Goal: Obtain resource: Obtain resource

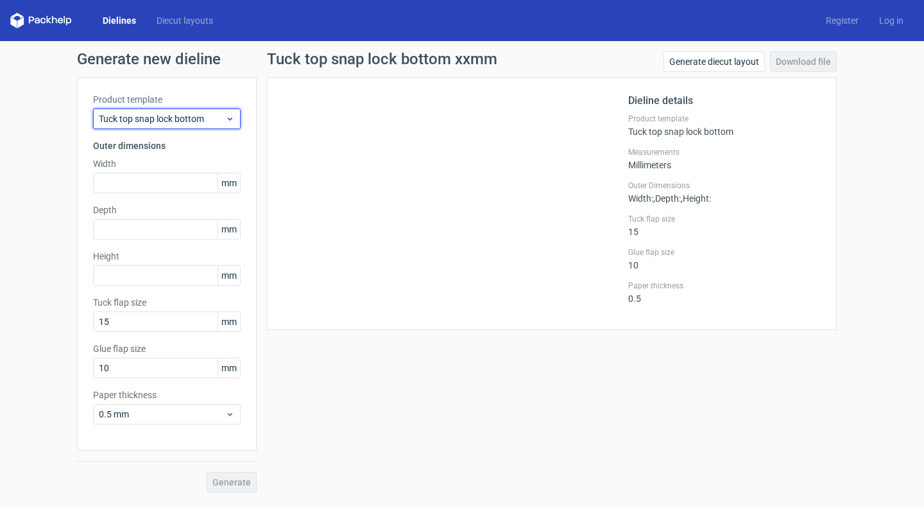
click at [208, 112] on span "Tuck top snap lock bottom" at bounding box center [162, 118] width 126 height 13
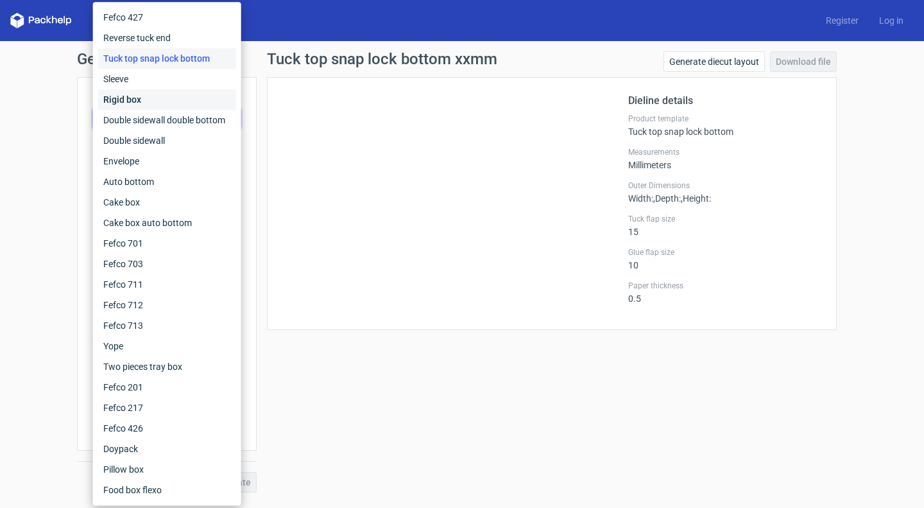
click at [189, 96] on div "Rigid box" at bounding box center [167, 99] width 138 height 21
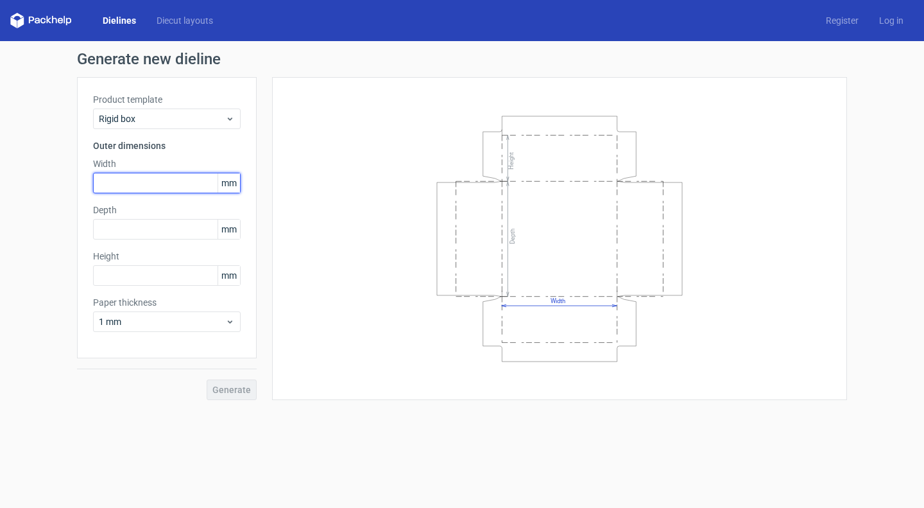
click at [155, 183] on input "text" at bounding box center [167, 183] width 148 height 21
type input "381"
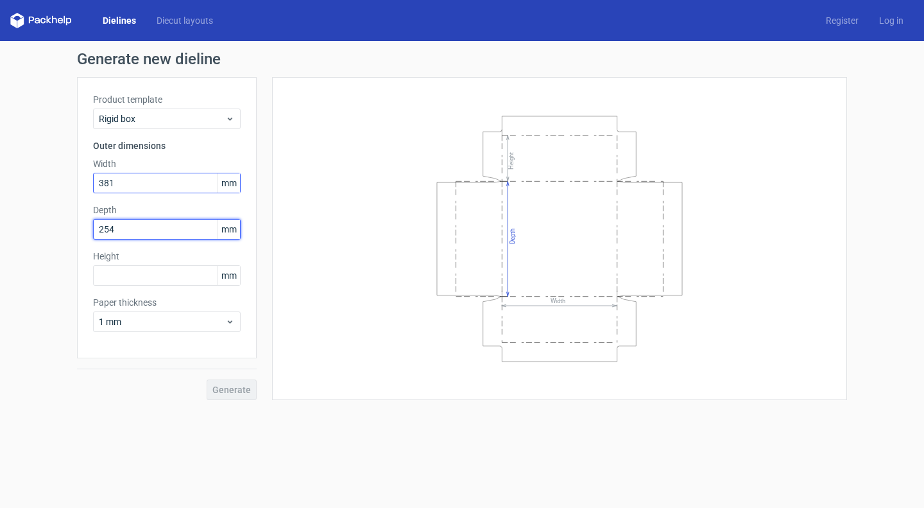
type input "254"
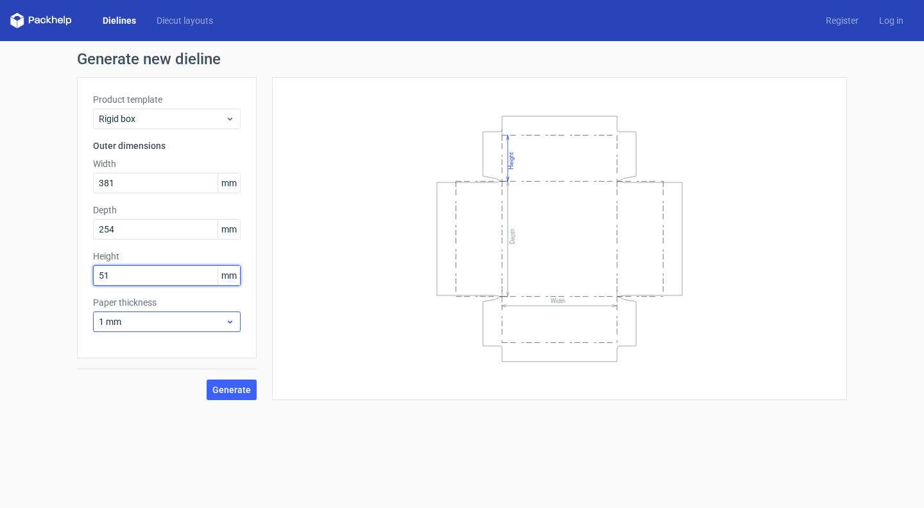
type input "51"
click at [200, 312] on div "1 mm" at bounding box center [167, 321] width 148 height 21
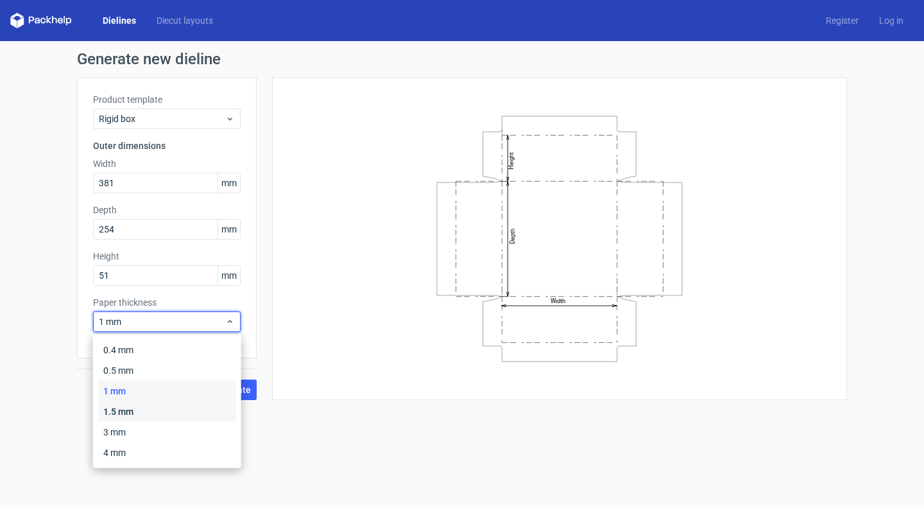
click at [146, 410] on div "1.5 mm" at bounding box center [167, 411] width 138 height 21
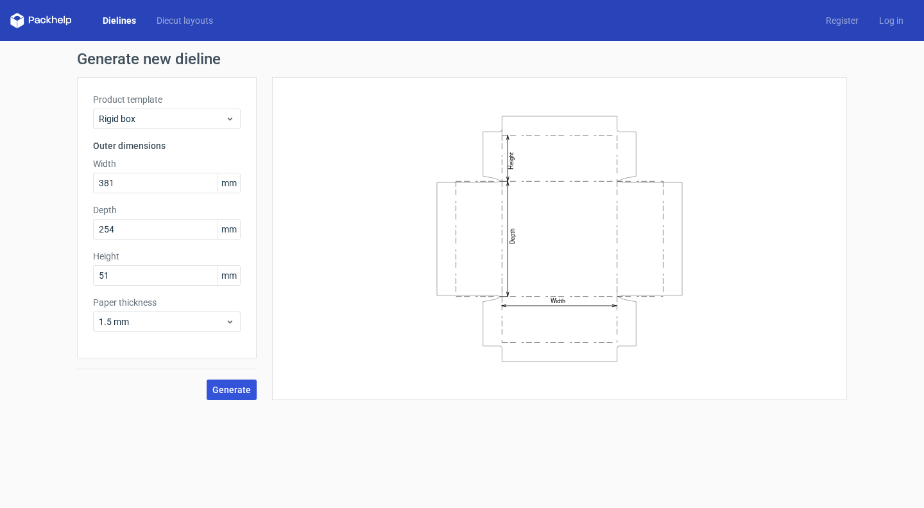
click at [239, 391] on span "Generate" at bounding box center [231, 389] width 38 height 9
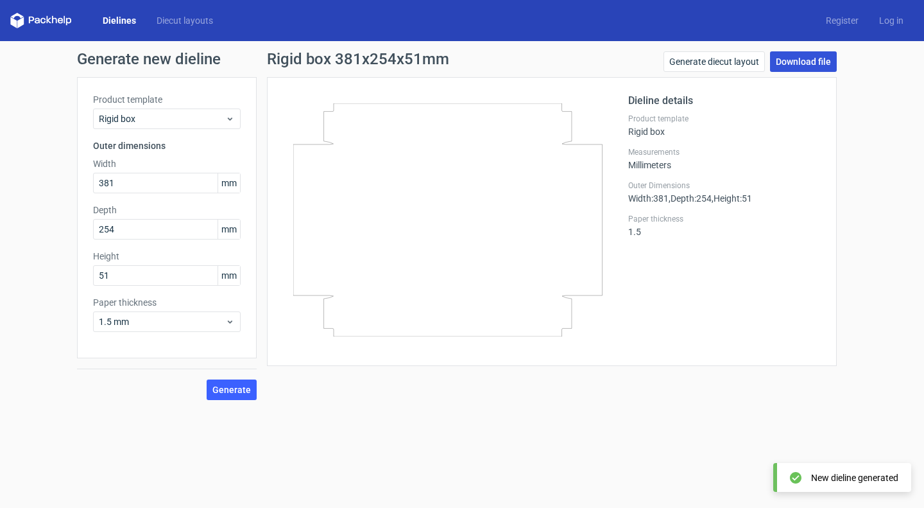
click at [801, 59] on link "Download file" at bounding box center [803, 61] width 67 height 21
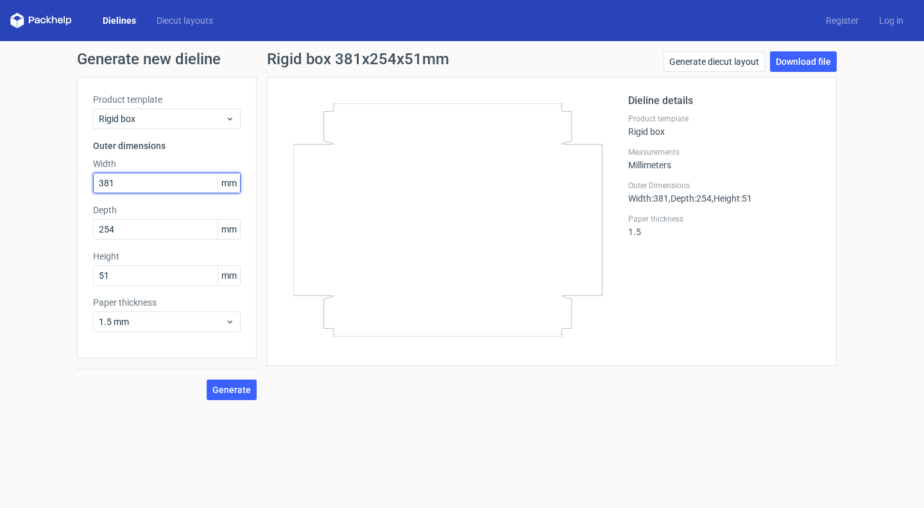
click at [127, 184] on input "381" at bounding box center [167, 183] width 148 height 21
click at [126, 181] on input "381" at bounding box center [167, 183] width 148 height 21
type input "385"
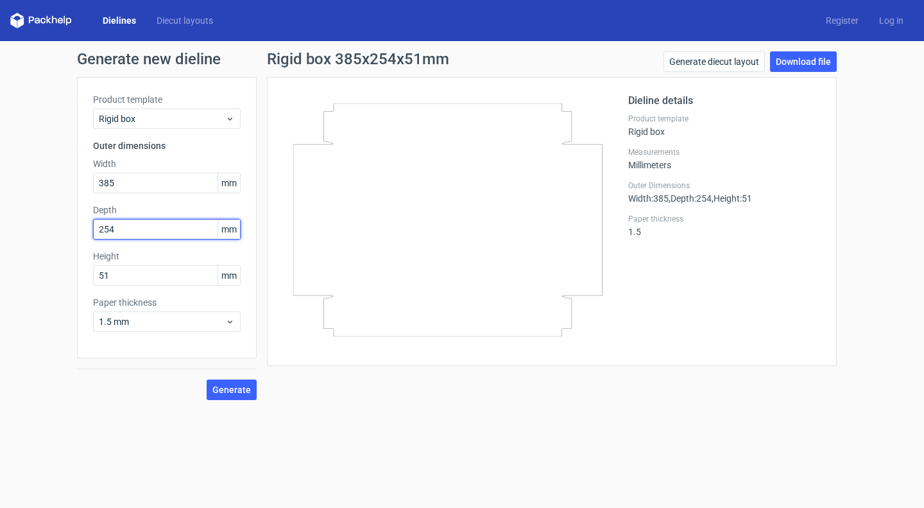
click at [135, 229] on input "254" at bounding box center [167, 229] width 148 height 21
type input "259"
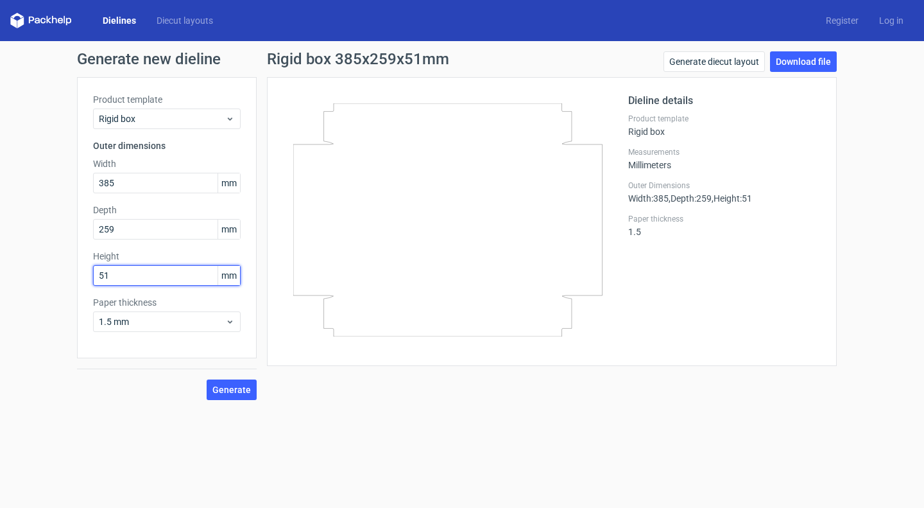
click at [127, 277] on input "51" at bounding box center [167, 275] width 148 height 21
type input "25"
click at [232, 388] on span "Generate" at bounding box center [231, 389] width 38 height 9
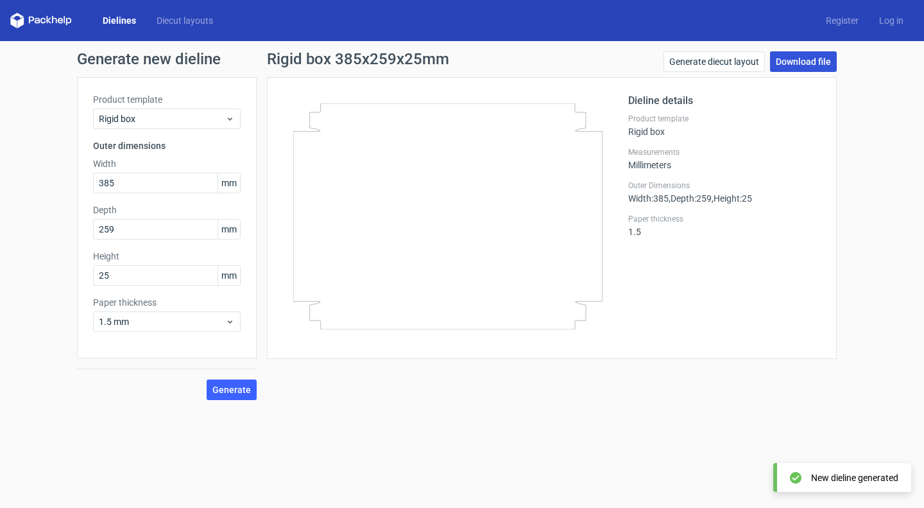
click at [803, 66] on link "Download file" at bounding box center [803, 61] width 67 height 21
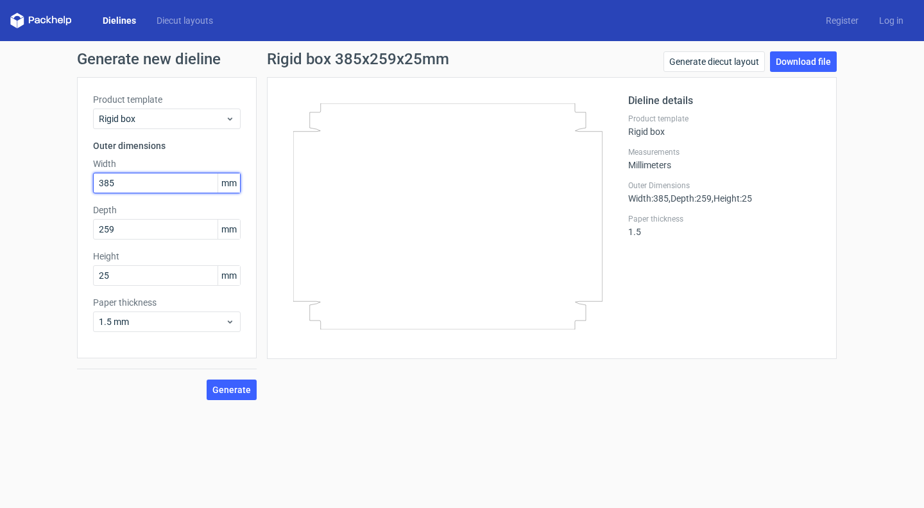
click at [151, 180] on input "385" at bounding box center [167, 183] width 148 height 21
drag, startPoint x: 162, startPoint y: 183, endPoint x: 76, endPoint y: 191, distance: 86.3
click at [76, 191] on div "Generate new dieline Product template Rigid box Outer dimensions Width 385 mm D…" at bounding box center [462, 225] width 924 height 369
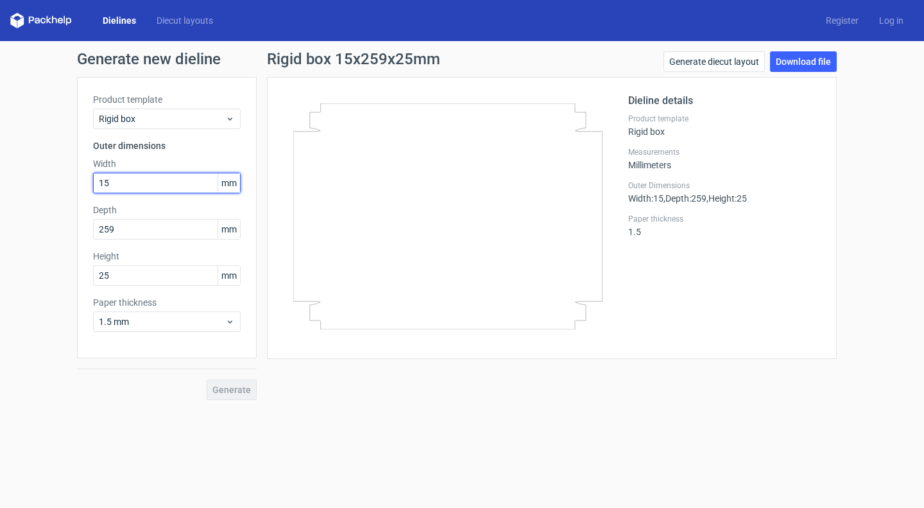
type input "1"
type input "230"
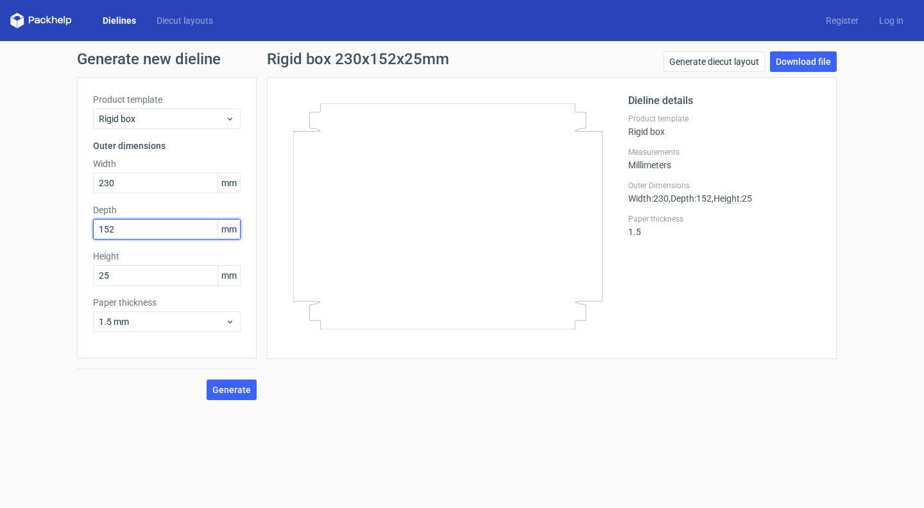
type input "152"
click at [241, 387] on span "Generate" at bounding box center [231, 389] width 38 height 9
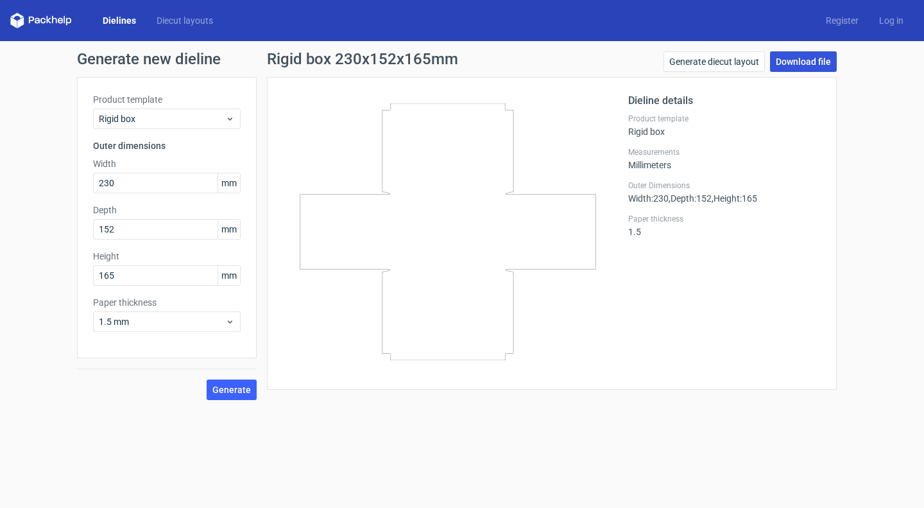
click at [800, 64] on link "Download file" at bounding box center [803, 61] width 67 height 21
drag, startPoint x: 131, startPoint y: 278, endPoint x: 76, endPoint y: 280, distance: 55.2
click at [76, 280] on div "Generate new dieline Product template Rigid box Outer dimensions Width 230 mm D…" at bounding box center [462, 225] width 924 height 369
type input "38"
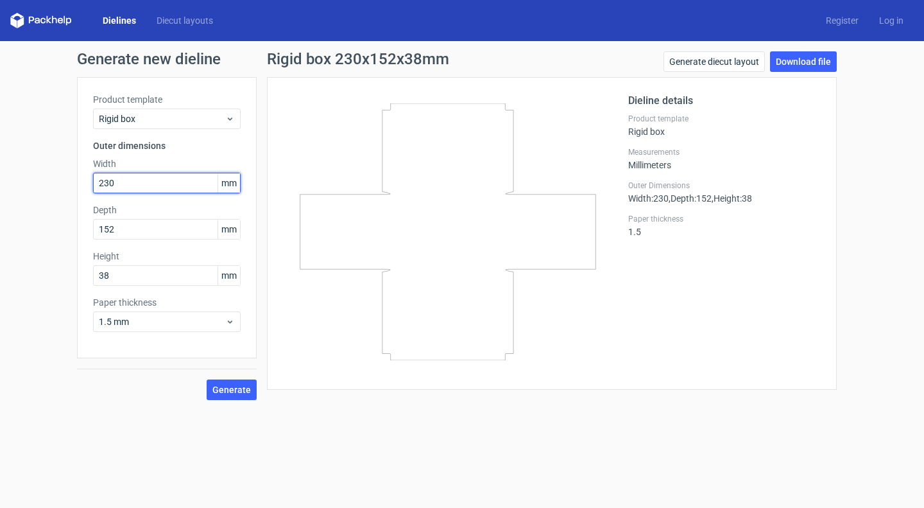
drag, startPoint x: 131, startPoint y: 185, endPoint x: 0, endPoint y: 188, distance: 130.9
click at [0, 188] on div "Generate new dieline Product template Rigid box Outer dimensions Width 230 mm D…" at bounding box center [462, 225] width 924 height 369
type input "235"
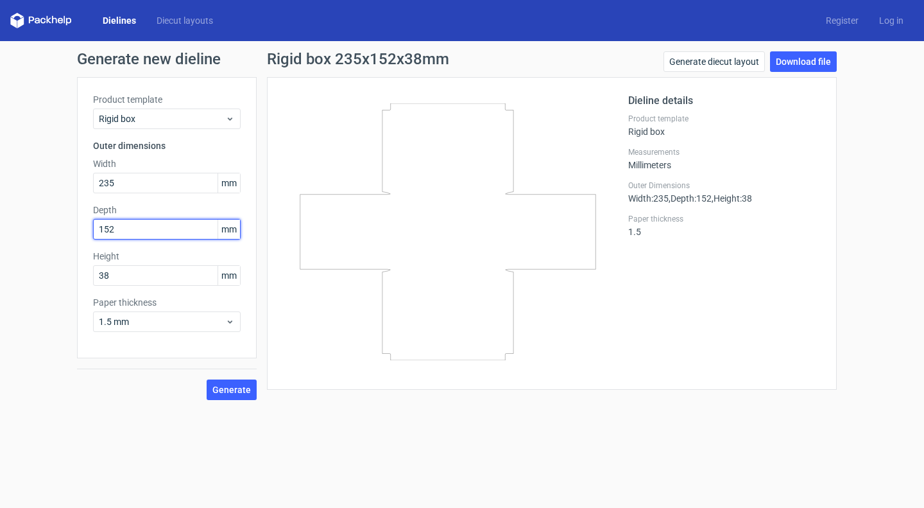
drag, startPoint x: 128, startPoint y: 232, endPoint x: 17, endPoint y: 230, distance: 111.7
click at [17, 230] on div "Generate new dieline Product template Rigid box Outer dimensions Width 235 mm D…" at bounding box center [462, 225] width 924 height 369
click at [236, 387] on span "Generate" at bounding box center [231, 389] width 38 height 9
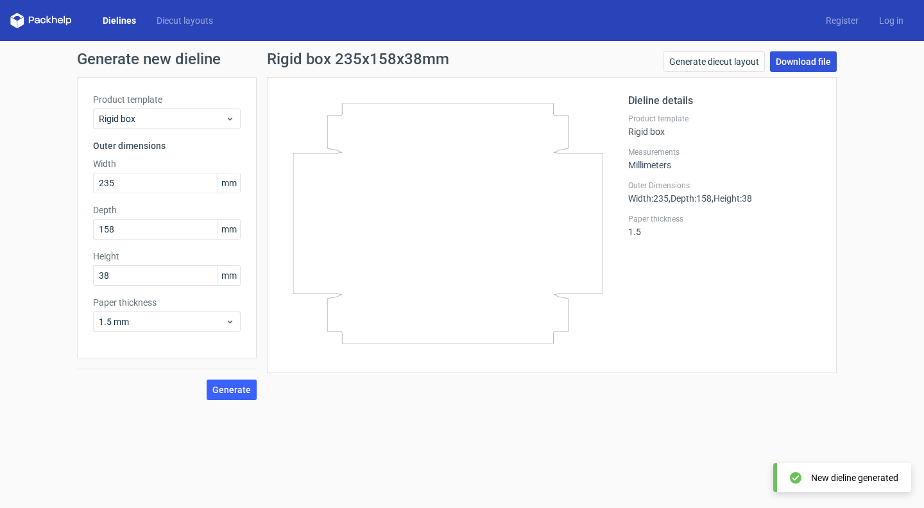
click at [825, 61] on link "Download file" at bounding box center [803, 61] width 67 height 21
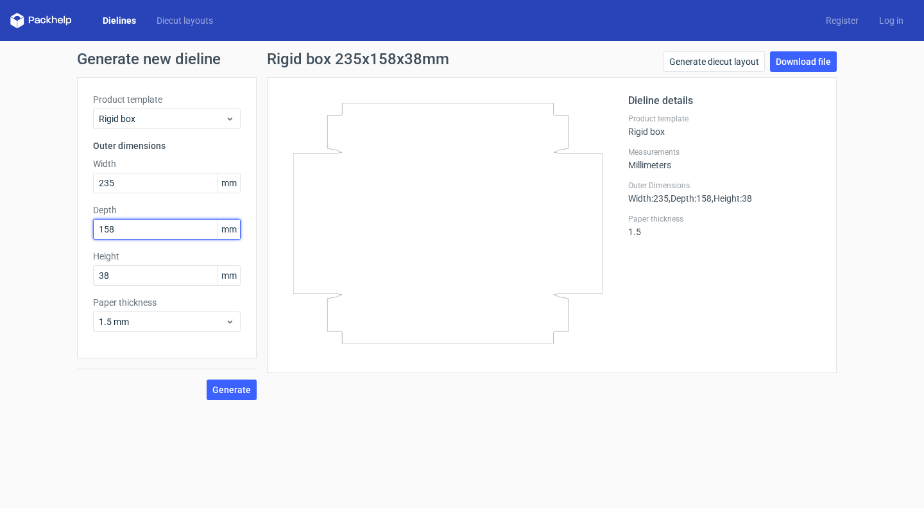
drag, startPoint x: 142, startPoint y: 232, endPoint x: 74, endPoint y: 228, distance: 67.5
click at [74, 228] on div "Generate new dieline Product template Rigid box Outer dimensions Width 235 mm D…" at bounding box center [462, 225] width 924 height 369
type input "165"
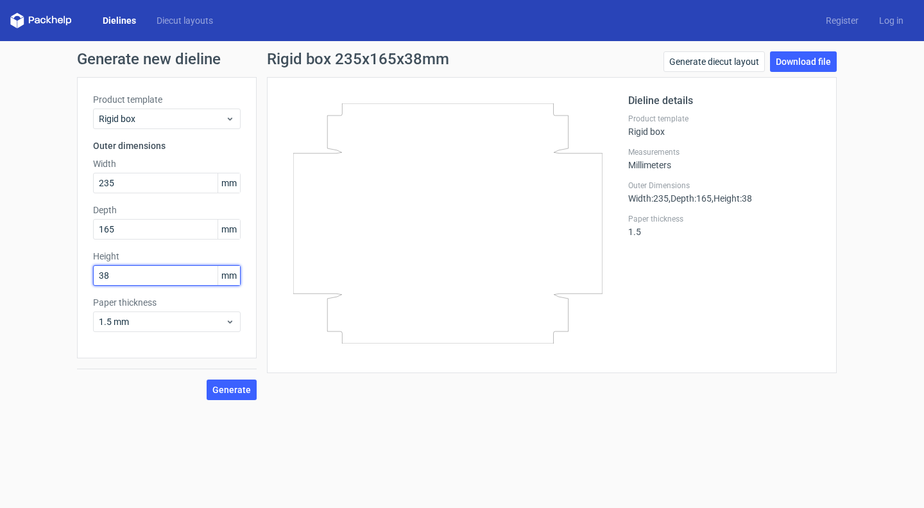
click at [133, 282] on input "38" at bounding box center [167, 275] width 148 height 21
type input "150"
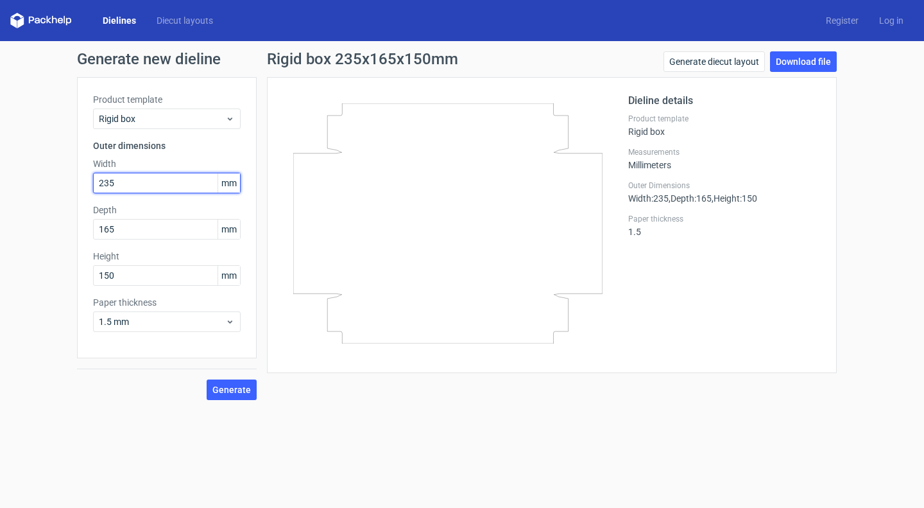
drag, startPoint x: 165, startPoint y: 189, endPoint x: 34, endPoint y: 188, distance: 130.9
click at [34, 188] on div "Generate new dieline Product template Rigid box Outer dimensions Width 235 mm D…" at bounding box center [462, 225] width 924 height 369
type input "230"
click at [232, 391] on span "Generate" at bounding box center [231, 389] width 38 height 9
